Goal: Task Accomplishment & Management: Use online tool/utility

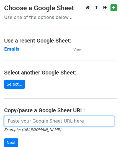
click at [32, 121] on input "url" at bounding box center [59, 121] width 110 height 11
paste input "https://docs.google.com/spreadsheets/d/1k4jDx3Nezs2SHedNtU-YO3ST_gy1vcrcqdFjP-i…"
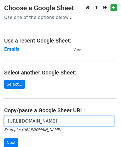
scroll to position [0, 115]
type input "https://docs.google.com/spreadsheets/d/1k4jDx3Nezs2SHedNtU-YO3ST_gy1vcrcqdFjP-i…"
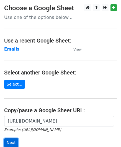
scroll to position [0, 0]
click at [13, 141] on input "Next" at bounding box center [11, 142] width 14 height 9
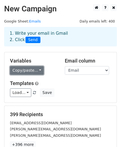
click at [23, 72] on link "Copy/paste..." at bounding box center [27, 70] width 34 height 9
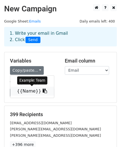
click at [24, 94] on link "{{Name}}" at bounding box center [32, 91] width 44 height 9
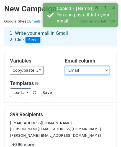
click at [83, 72] on select "Email Name" at bounding box center [87, 70] width 44 height 9
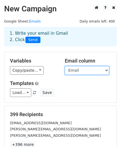
click at [65, 66] on select "Email Name" at bounding box center [87, 70] width 44 height 9
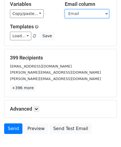
scroll to position [58, 0]
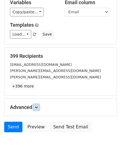
click at [39, 109] on link at bounding box center [36, 107] width 6 height 6
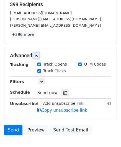
scroll to position [117, 0]
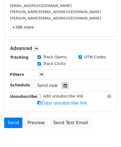
click at [64, 84] on icon at bounding box center [66, 86] width 4 height 4
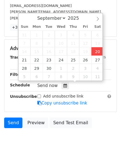
type input "2025-09-20 12:00"
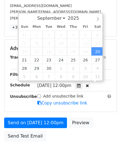
scroll to position [0, 0]
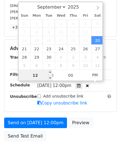
type input "1"
type input "2025-09-20 01:00"
type input "01"
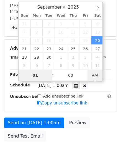
click at [95, 73] on span "AM" at bounding box center [95, 74] width 15 height 11
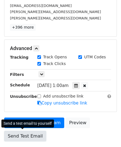
click at [27, 136] on link "Send Test Email" at bounding box center [25, 136] width 42 height 11
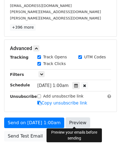
click at [72, 118] on link "Preview" at bounding box center [78, 123] width 24 height 11
click at [81, 121] on link "Preview" at bounding box center [78, 123] width 24 height 11
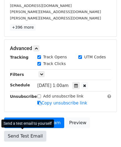
click at [24, 135] on link "Send Test Email" at bounding box center [25, 136] width 42 height 11
click at [24, 138] on link "Send Test Email" at bounding box center [25, 136] width 42 height 11
click at [19, 133] on link "Send Test Email" at bounding box center [25, 136] width 42 height 11
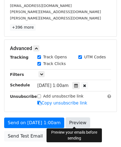
click at [82, 119] on link "Preview" at bounding box center [78, 123] width 24 height 11
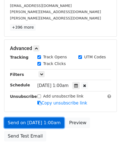
click at [38, 118] on link "Send on Sep 20 at 1:00am" at bounding box center [34, 123] width 60 height 11
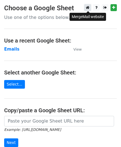
click at [88, 9] on icon at bounding box center [88, 8] width 4 height 4
